Goal: Transaction & Acquisition: Book appointment/travel/reservation

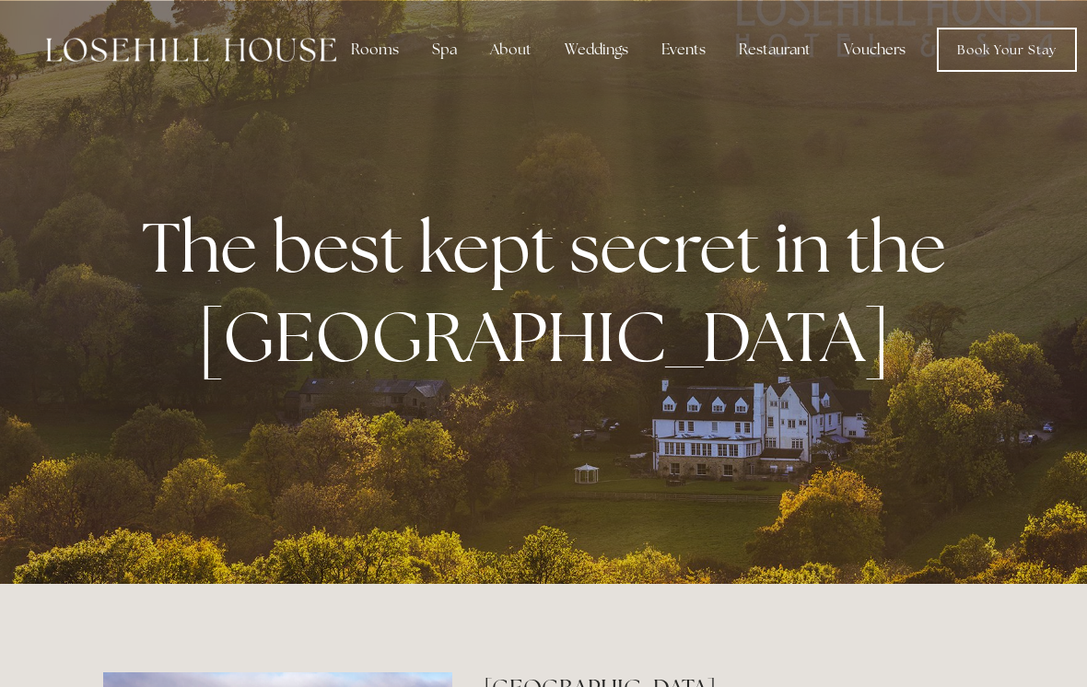
click at [775, 51] on div "Restaurant" at bounding box center [774, 49] width 101 height 37
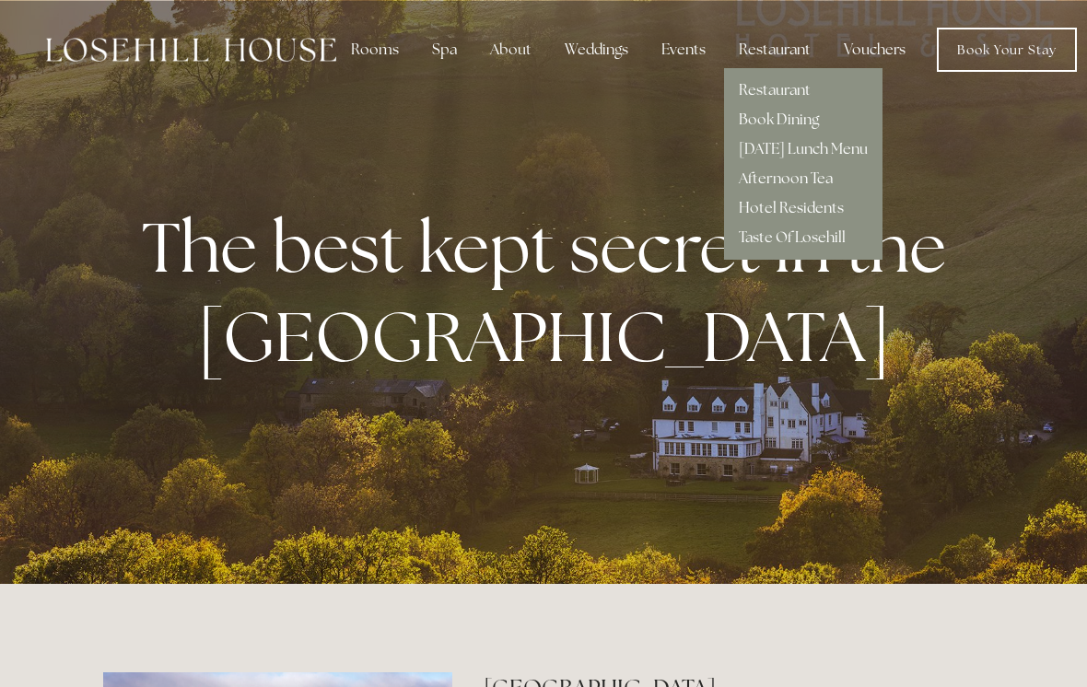
click at [796, 122] on link "Book Dining" at bounding box center [779, 119] width 80 height 19
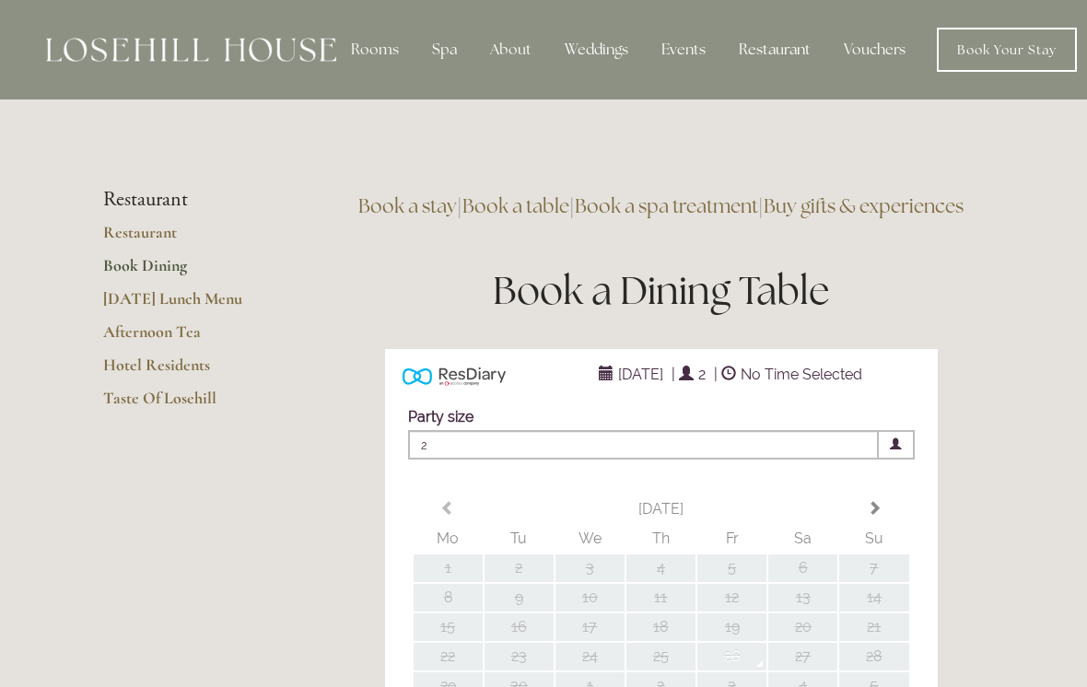
type input "Any Area"
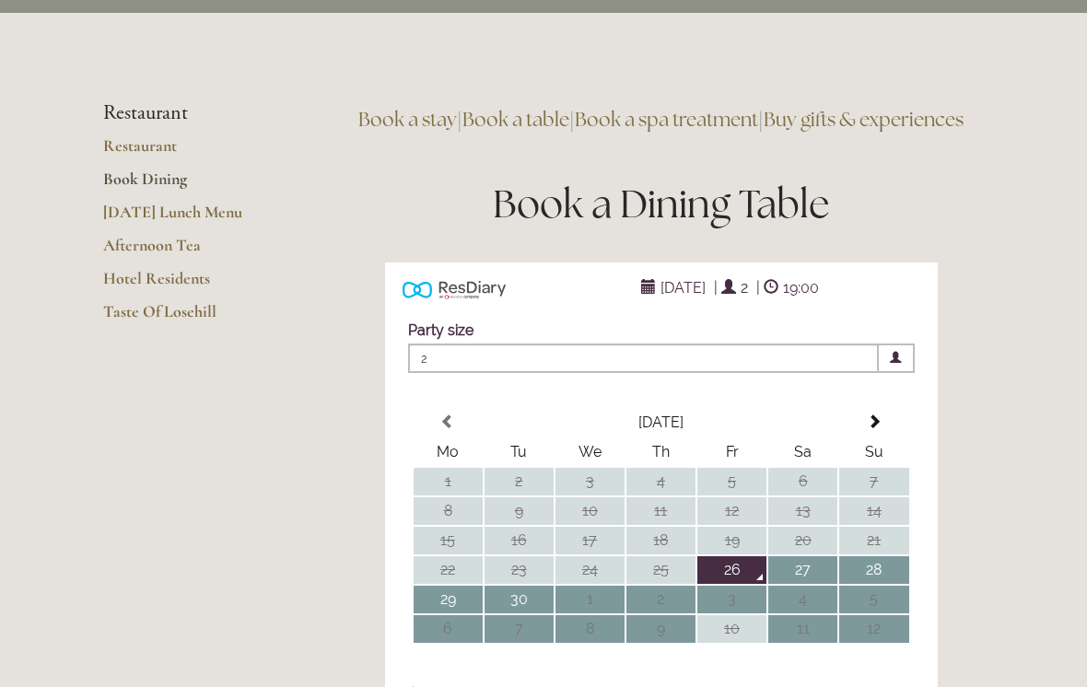
scroll to position [80, 0]
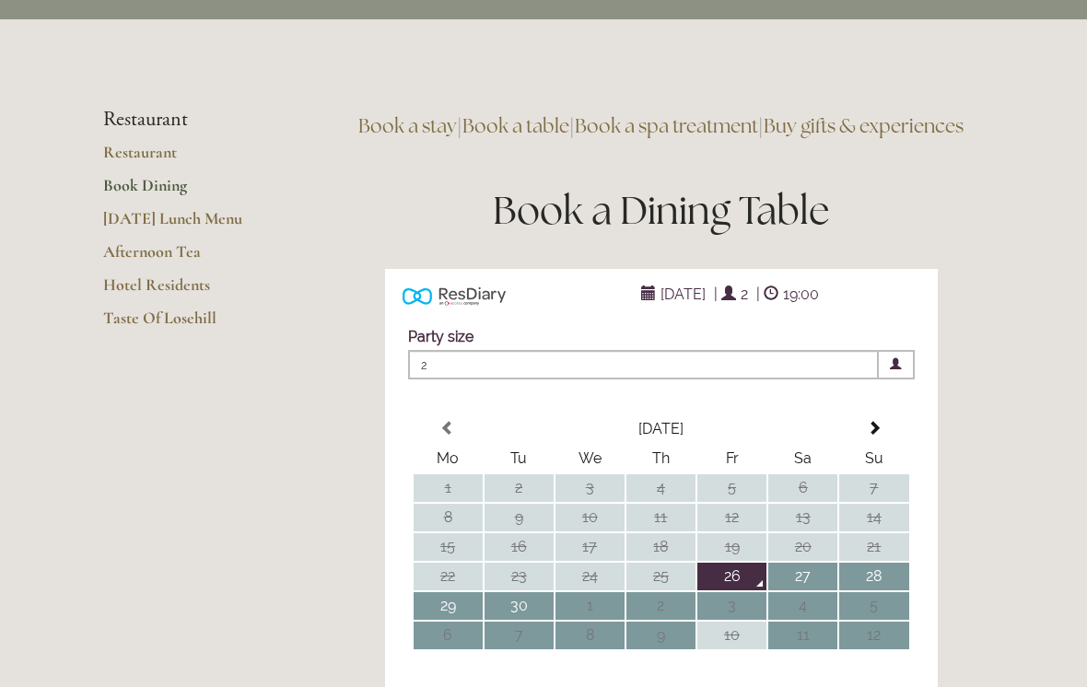
click at [192, 285] on link "Hotel Residents" at bounding box center [191, 290] width 176 height 33
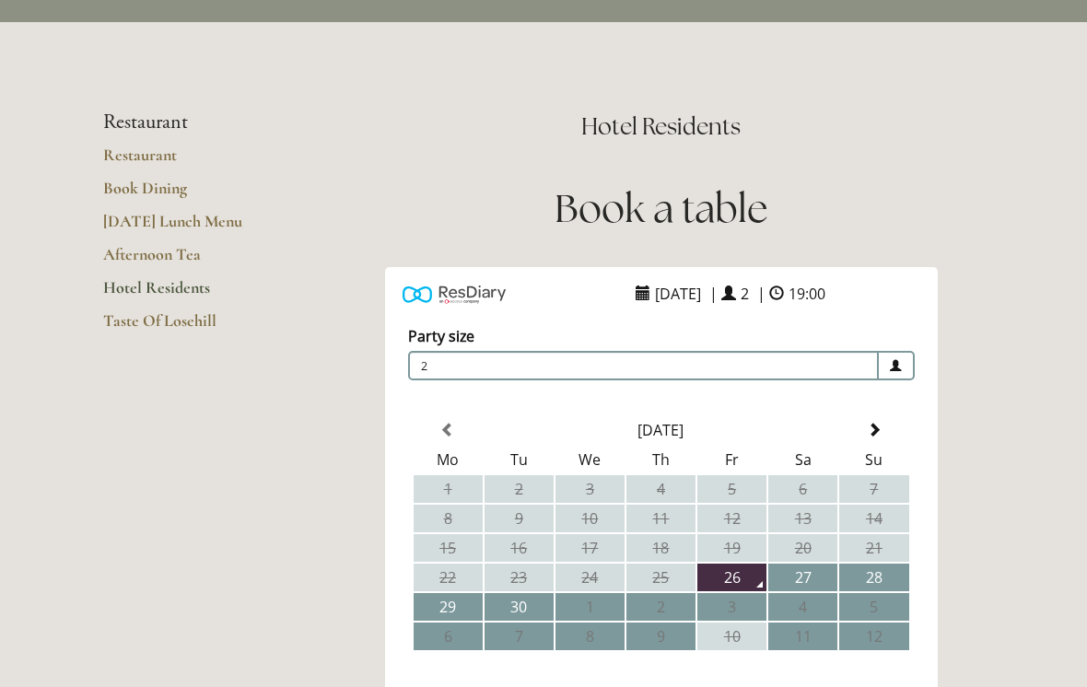
scroll to position [77, 0]
click at [139, 165] on link "Restaurant" at bounding box center [191, 161] width 176 height 33
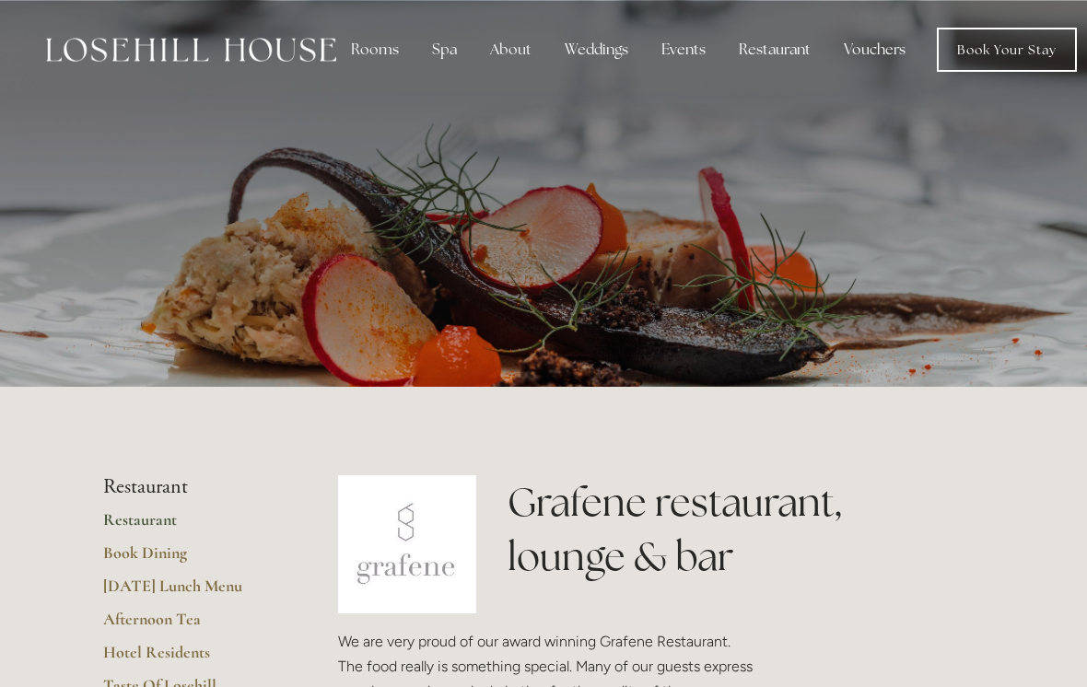
click at [437, 43] on div "Spa" at bounding box center [444, 49] width 54 height 37
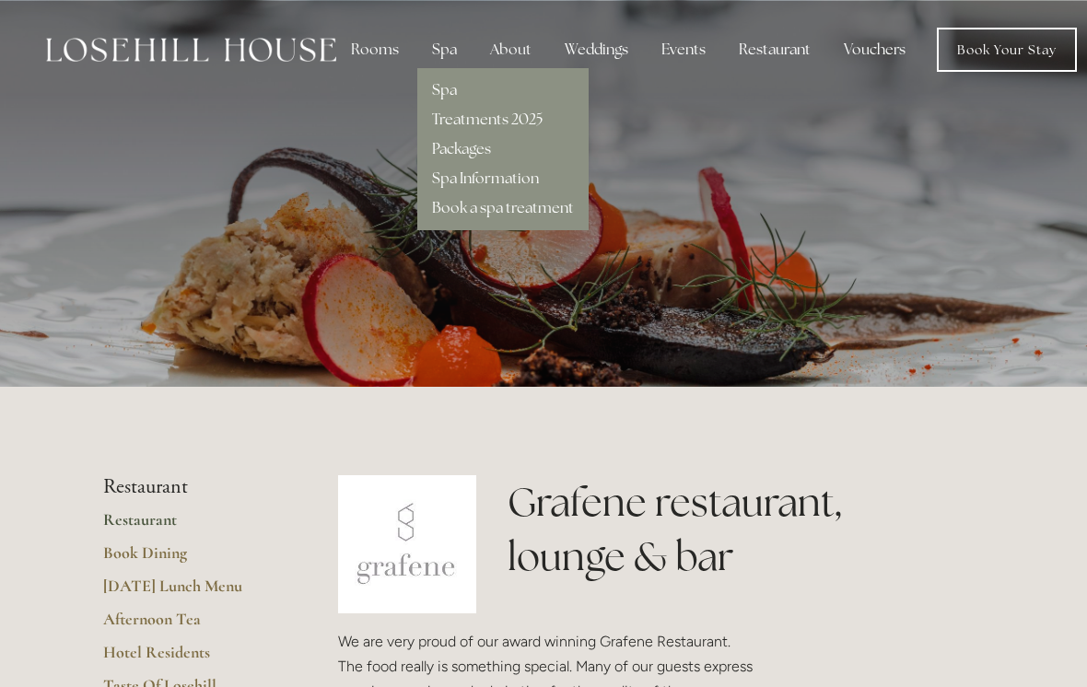
click at [534, 112] on link "Treatments 2025" at bounding box center [487, 119] width 111 height 19
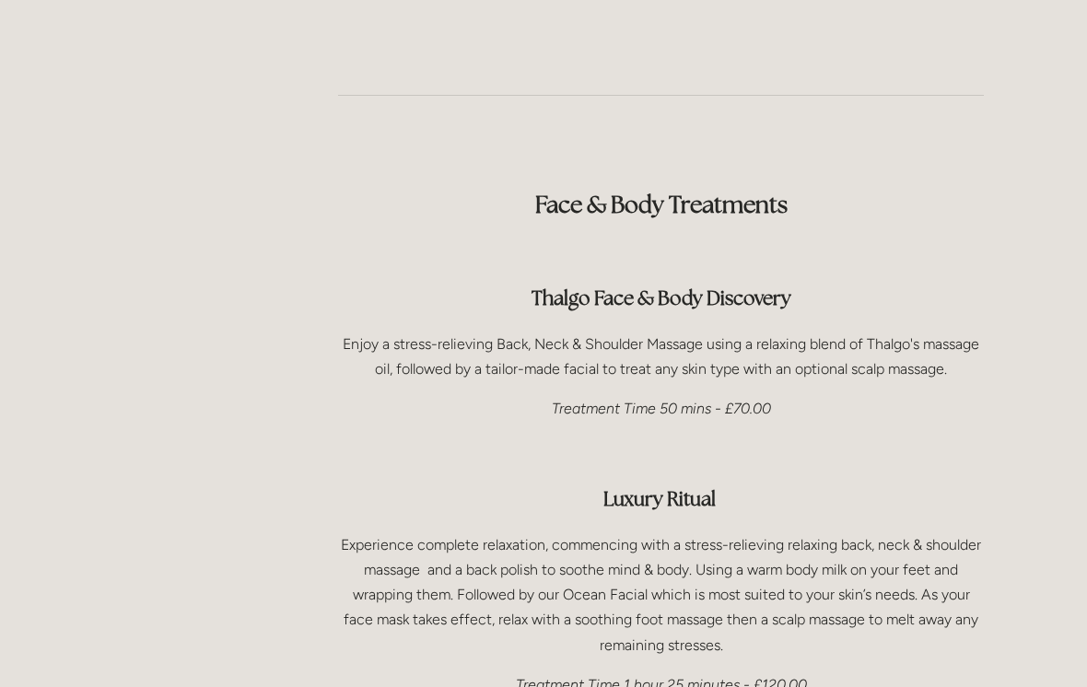
scroll to position [2347, 0]
